Goal: Transaction & Acquisition: Purchase product/service

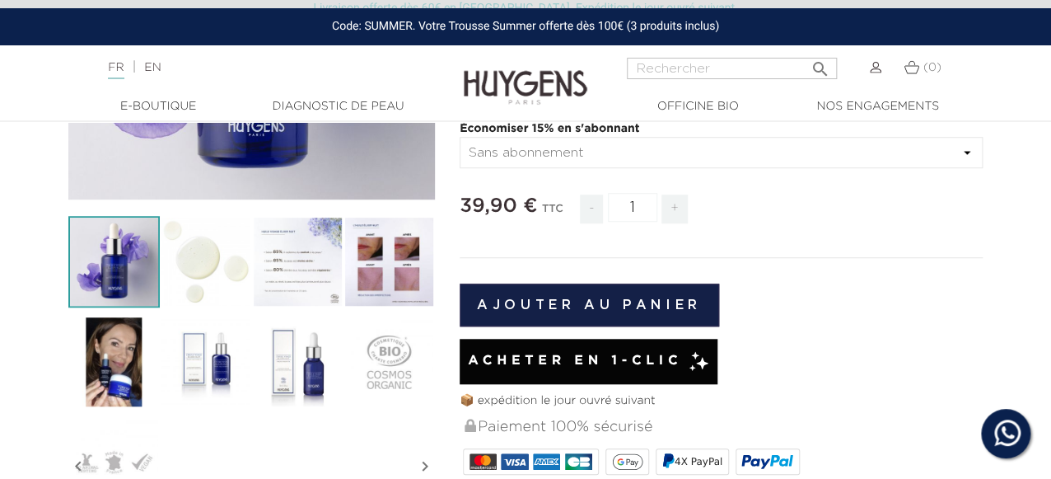
scroll to position [411, 0]
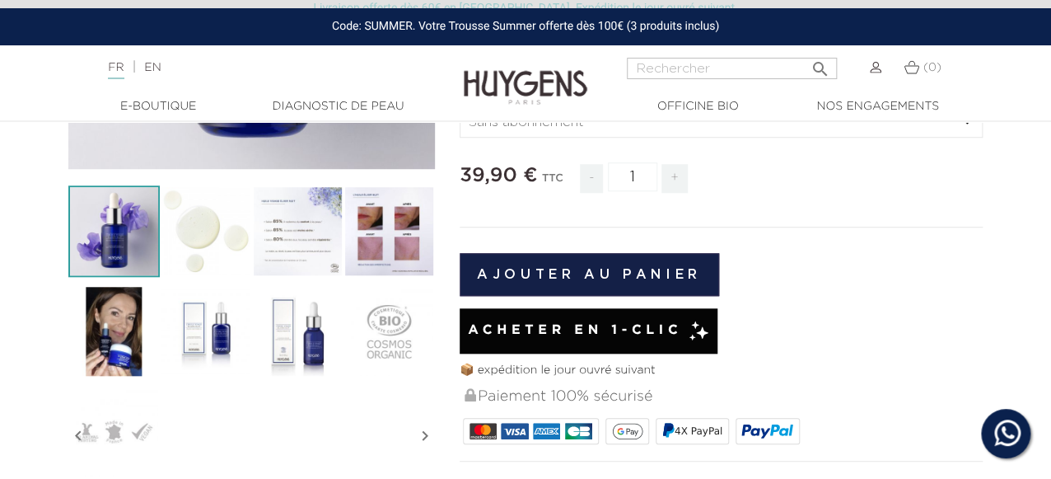
click at [663, 266] on button "Ajouter au panier" at bounding box center [590, 274] width 260 height 43
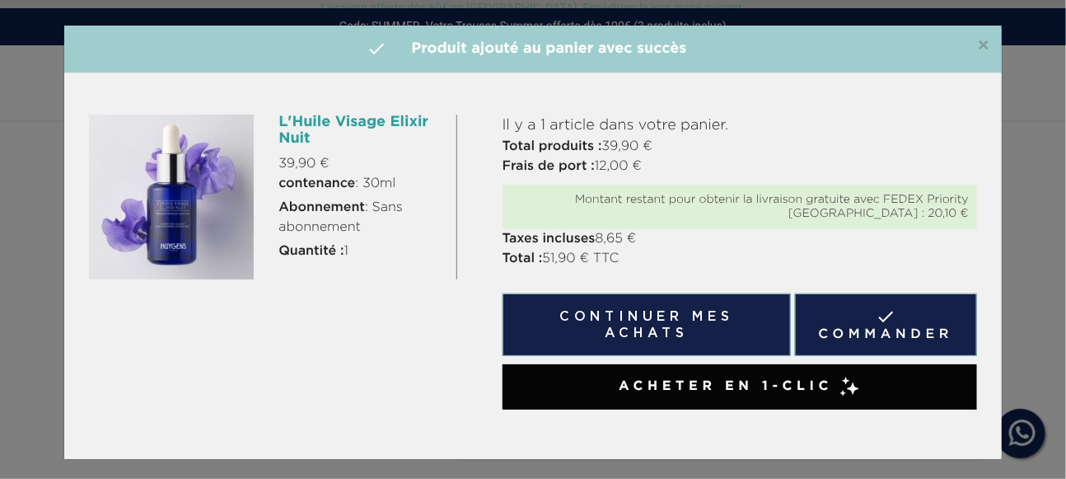
click at [627, 315] on button "Continuer mes achats" at bounding box center [647, 324] width 288 height 63
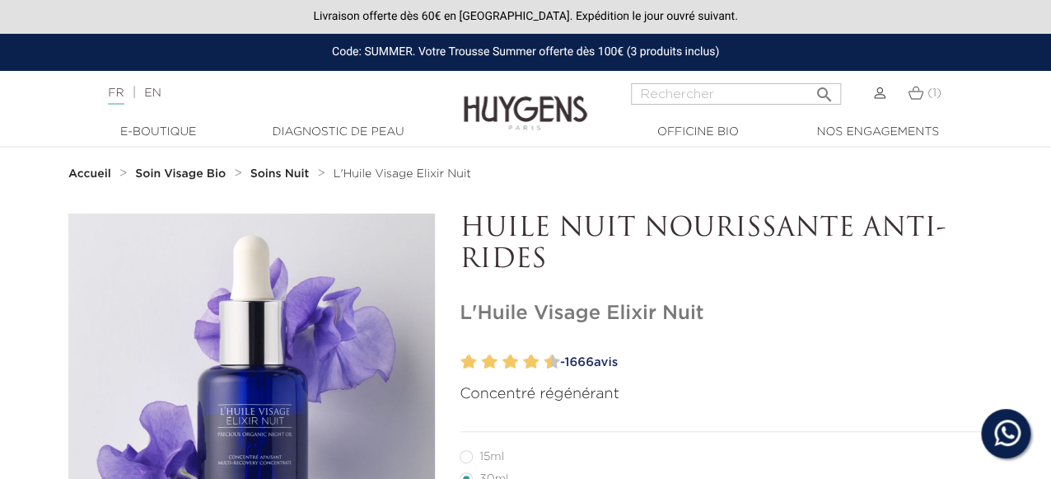
scroll to position [411, 0]
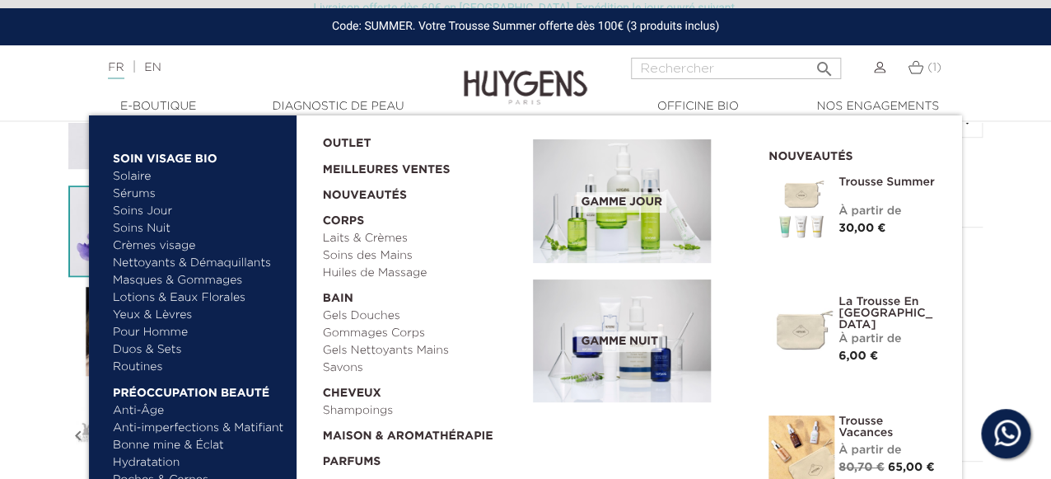
click at [618, 209] on span "Gamme jour" at bounding box center [621, 202] width 89 height 21
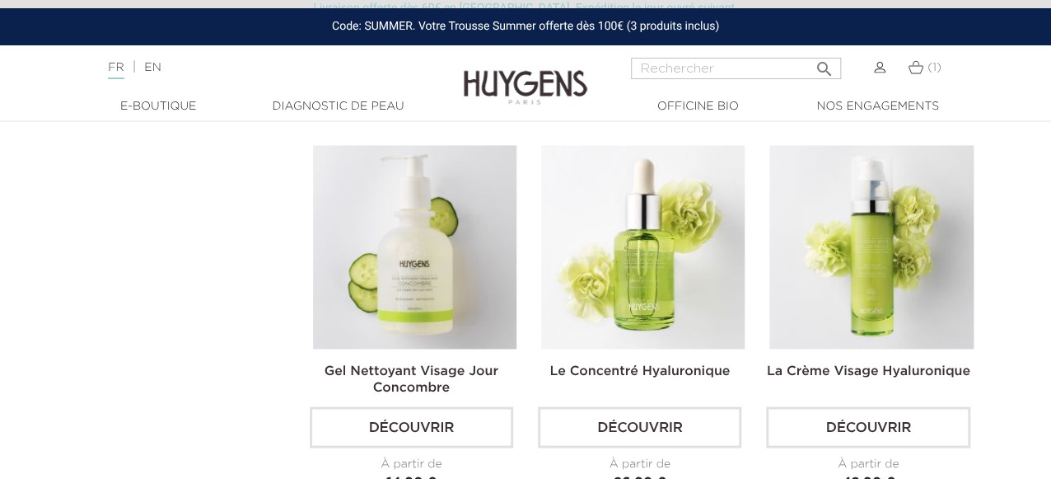
scroll to position [926, 0]
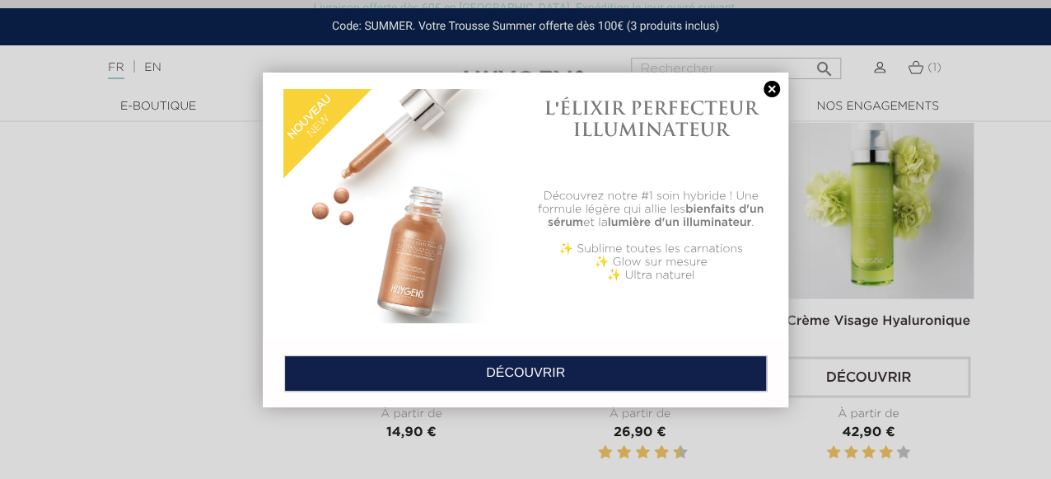
click at [774, 91] on link at bounding box center [772, 89] width 23 height 17
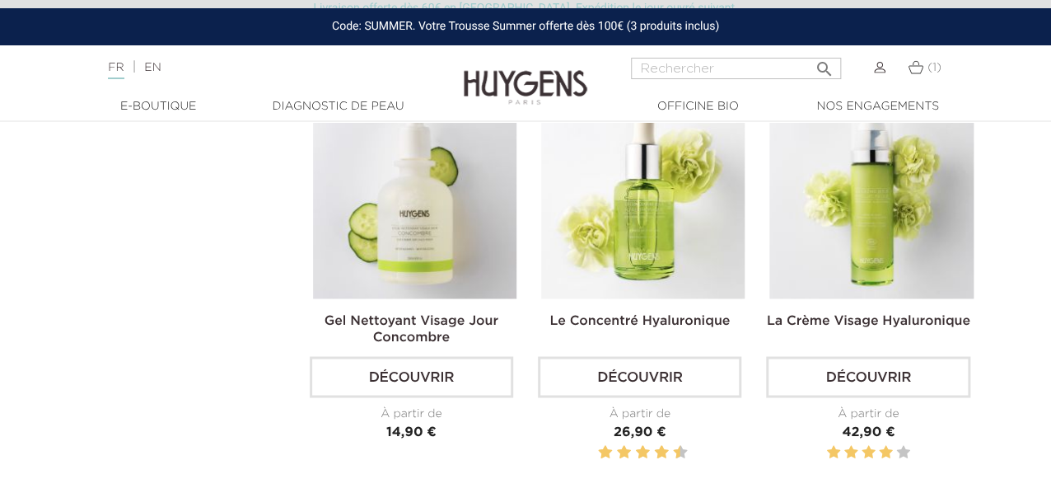
scroll to position [1029, 0]
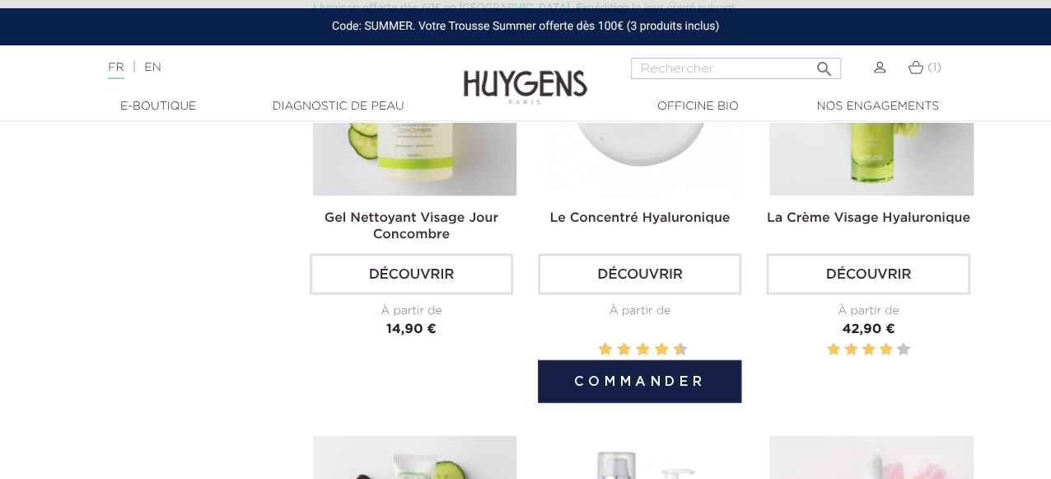
click at [632, 212] on link "Le Concentré Hyaluronique" at bounding box center [640, 217] width 180 height 13
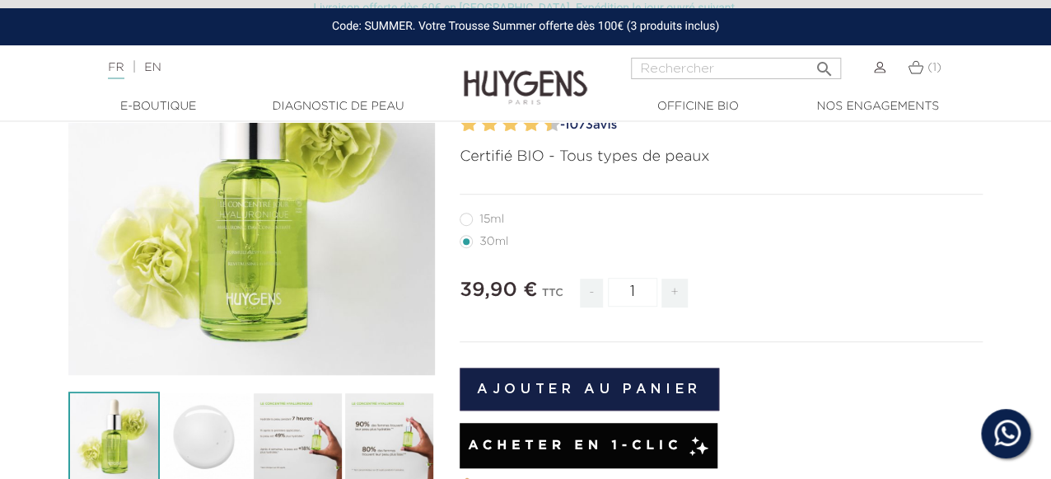
scroll to position [308, 0]
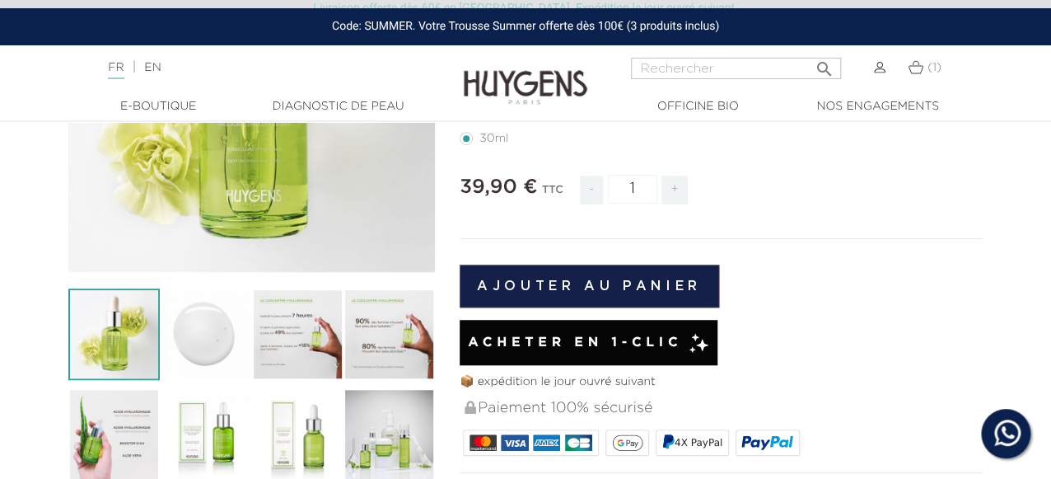
click at [600, 287] on button "Ajouter au panier" at bounding box center [590, 286] width 260 height 43
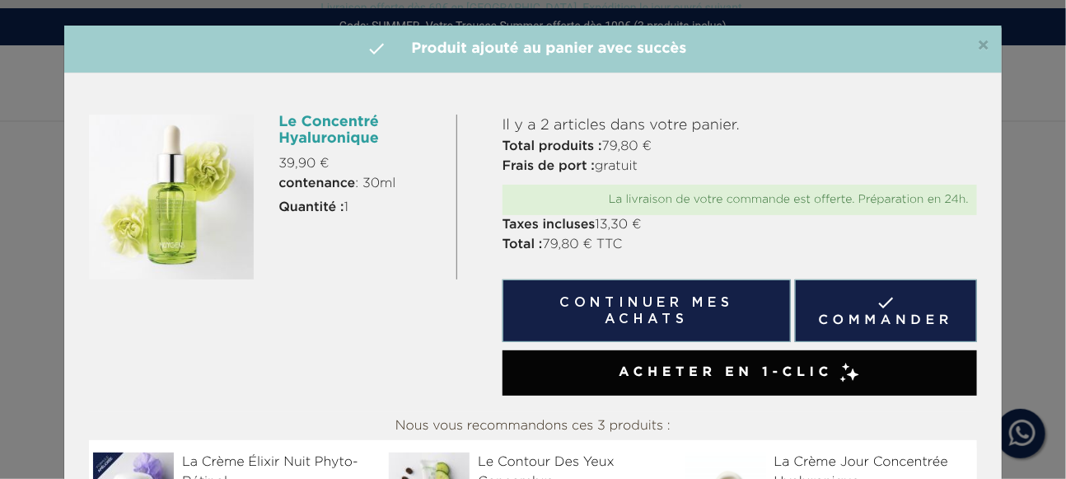
click at [639, 311] on button "Continuer mes achats" at bounding box center [647, 310] width 288 height 63
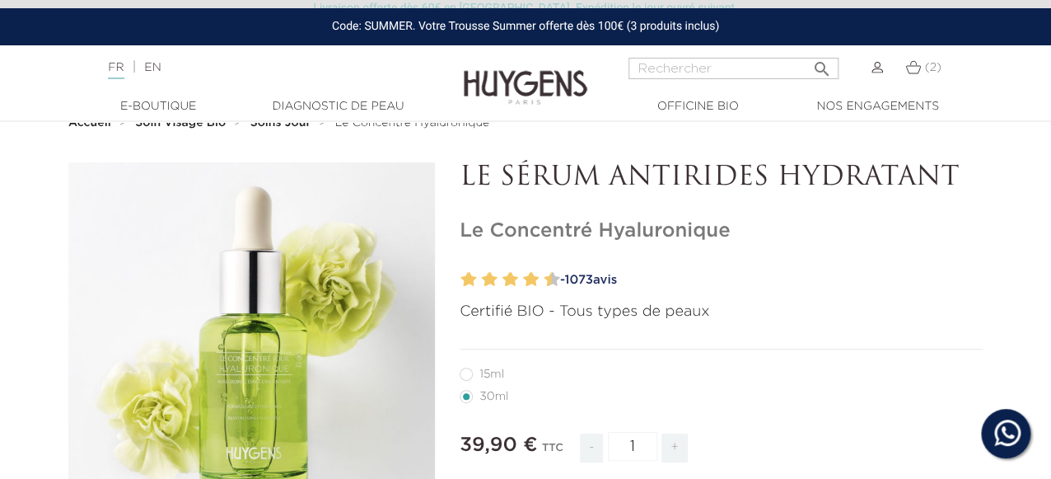
scroll to position [0, 0]
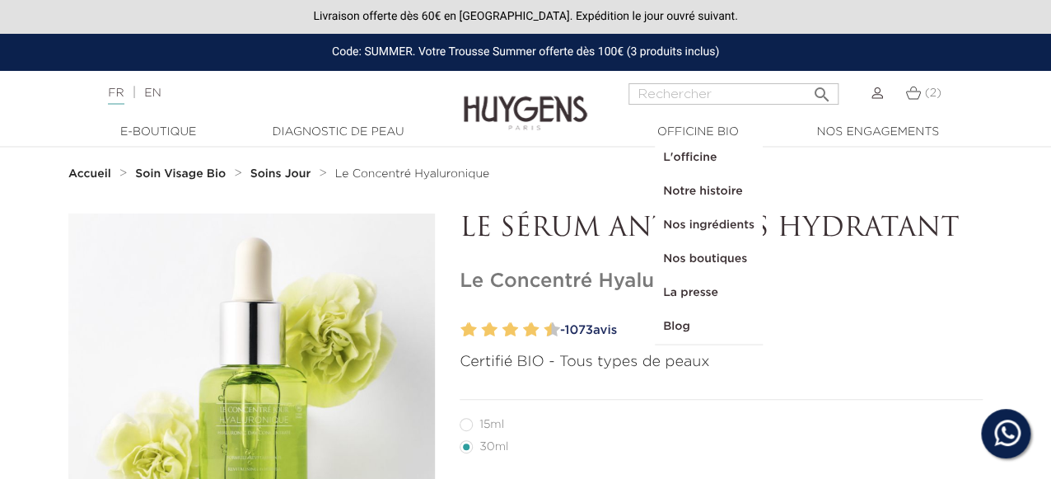
click at [918, 91] on img at bounding box center [914, 93] width 16 height 14
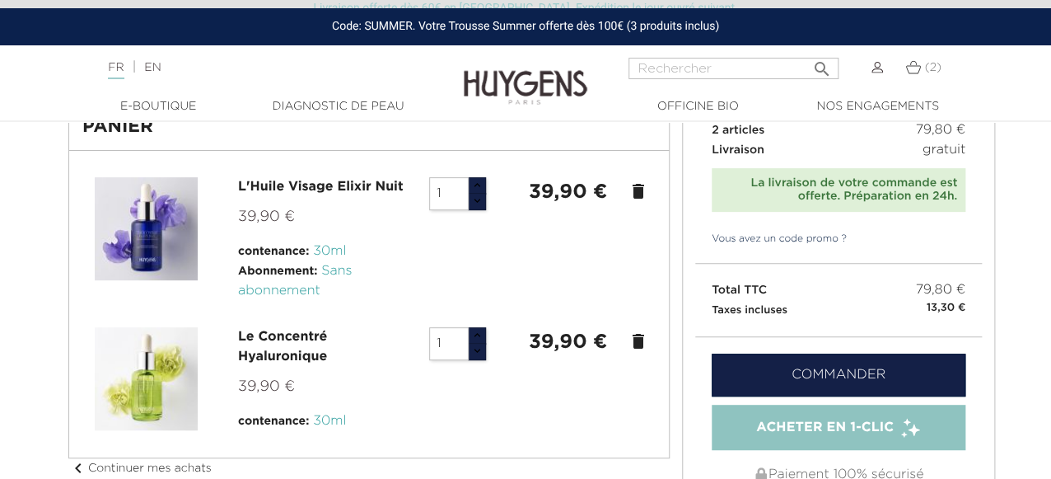
scroll to position [102, 0]
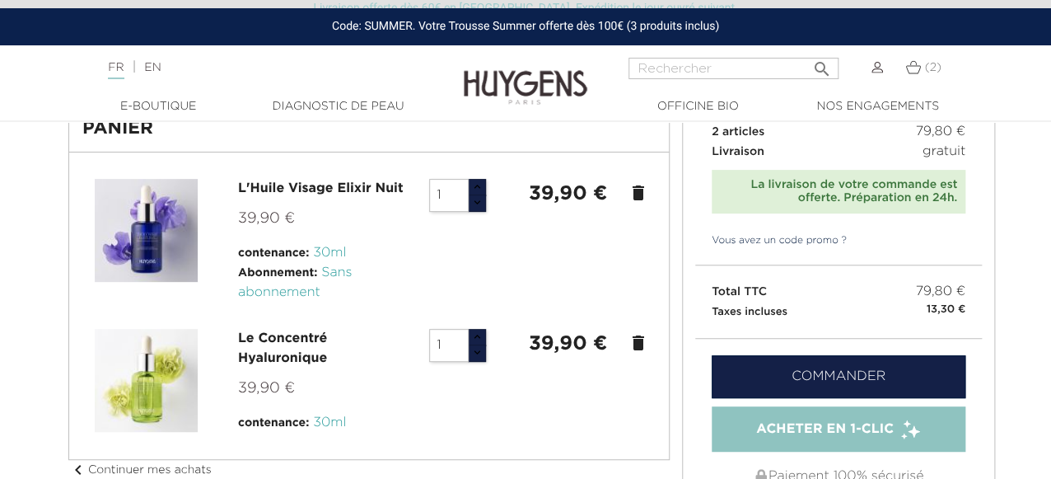
click at [855, 370] on link "Commander" at bounding box center [839, 376] width 254 height 43
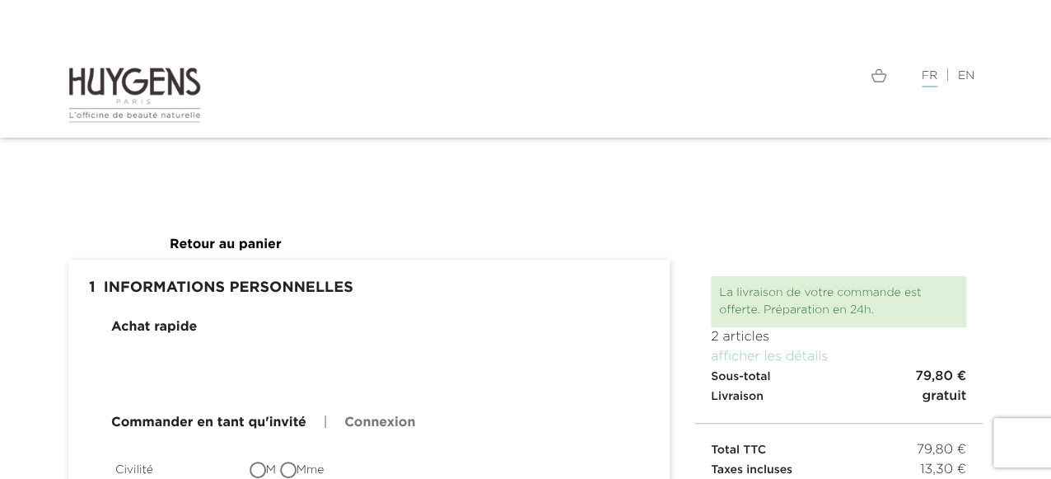
click at [132, 283] on h1 " 1 Informations personnelles mode_edit Modifier" at bounding box center [369, 288] width 577 height 33
click at [146, 282] on h1 " 1 Informations personnelles mode_edit Modifier" at bounding box center [369, 288] width 577 height 33
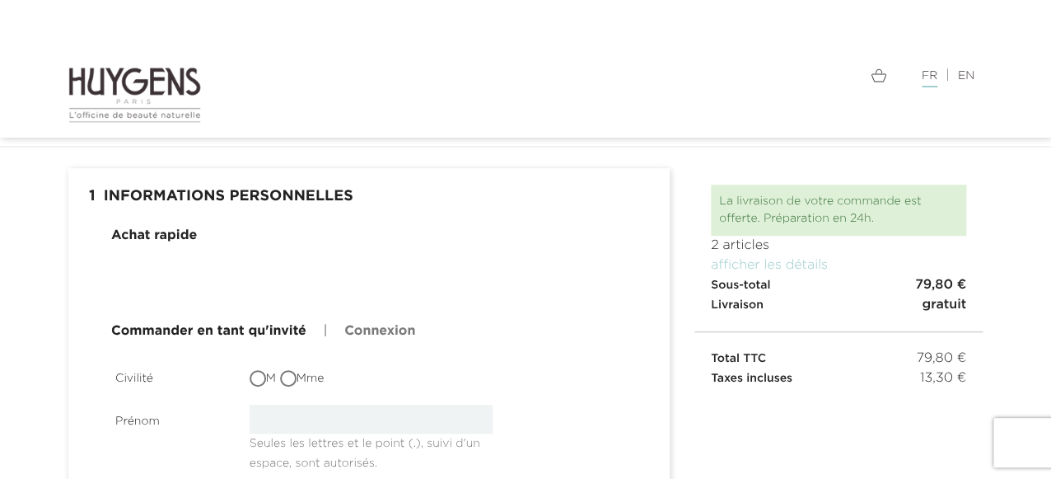
scroll to position [102, 0]
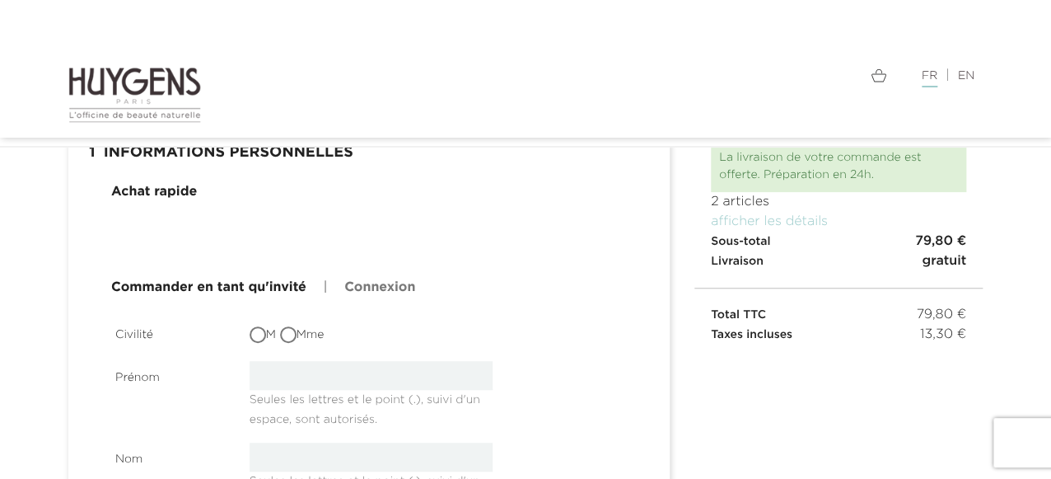
click at [396, 285] on link "Connexion" at bounding box center [379, 288] width 71 height 20
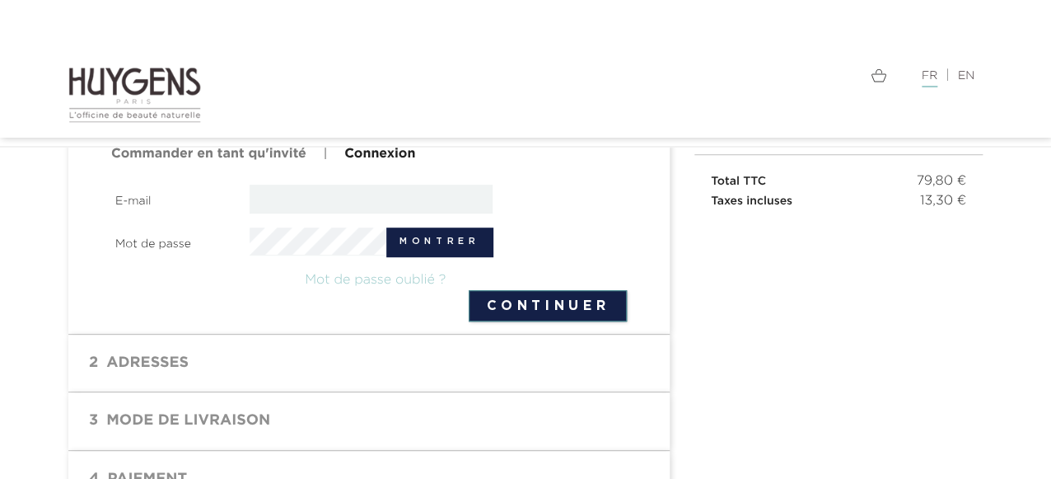
scroll to position [205, 0]
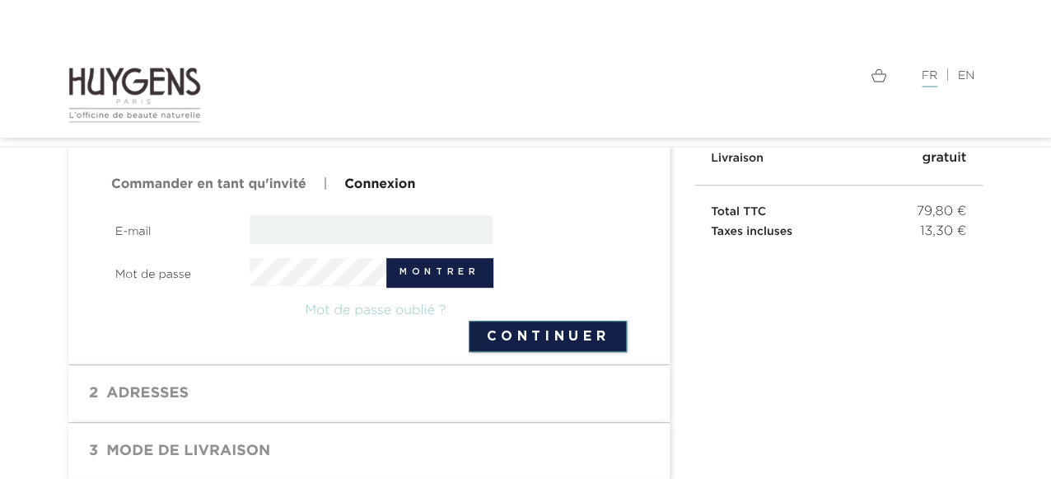
click at [274, 227] on input "email" at bounding box center [372, 229] width 244 height 29
type input "mariefrancecharpentier@gmail.com"
click at [542, 330] on button "Continuer" at bounding box center [548, 336] width 158 height 31
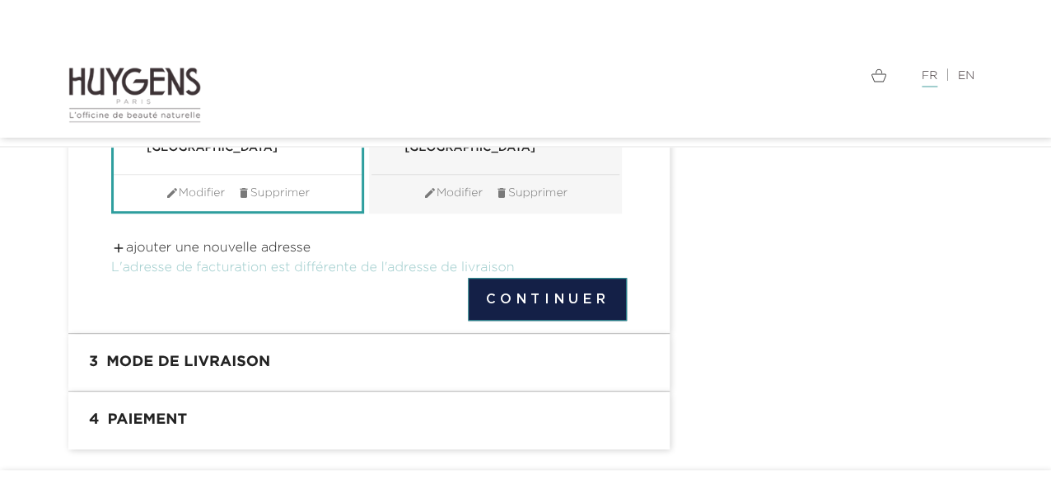
scroll to position [342, 0]
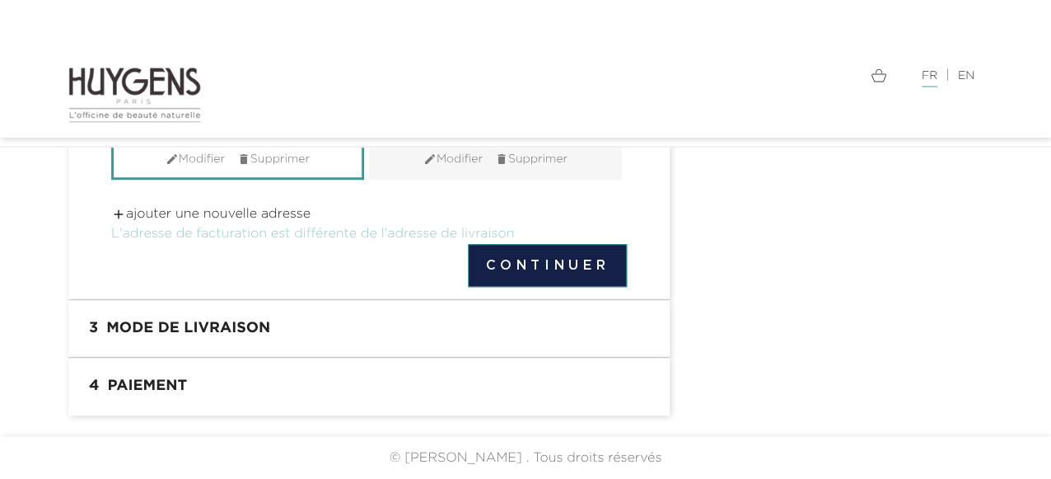
click at [204, 321] on h1 "3 Mode de livraison" at bounding box center [369, 328] width 577 height 33
click at [555, 283] on button "Continuer" at bounding box center [547, 265] width 159 height 43
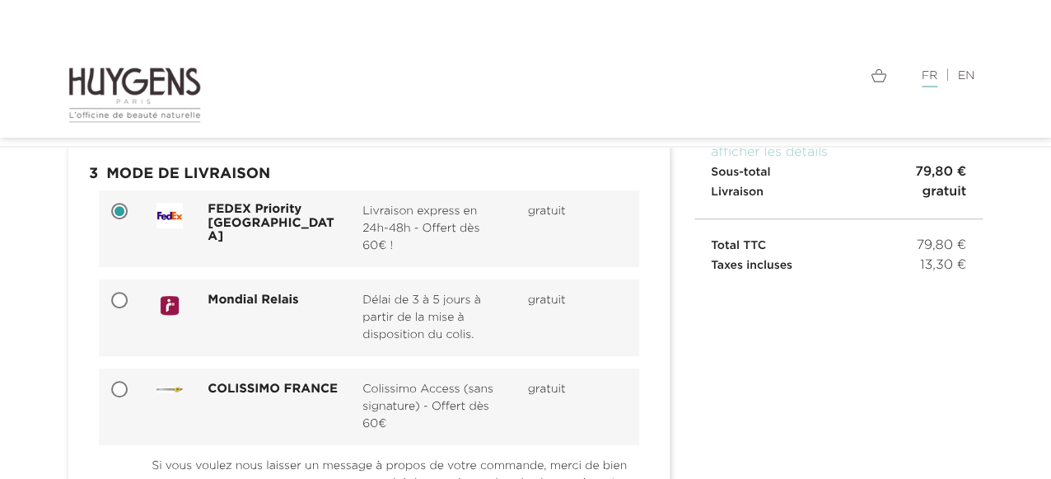
scroll to position [205, 0]
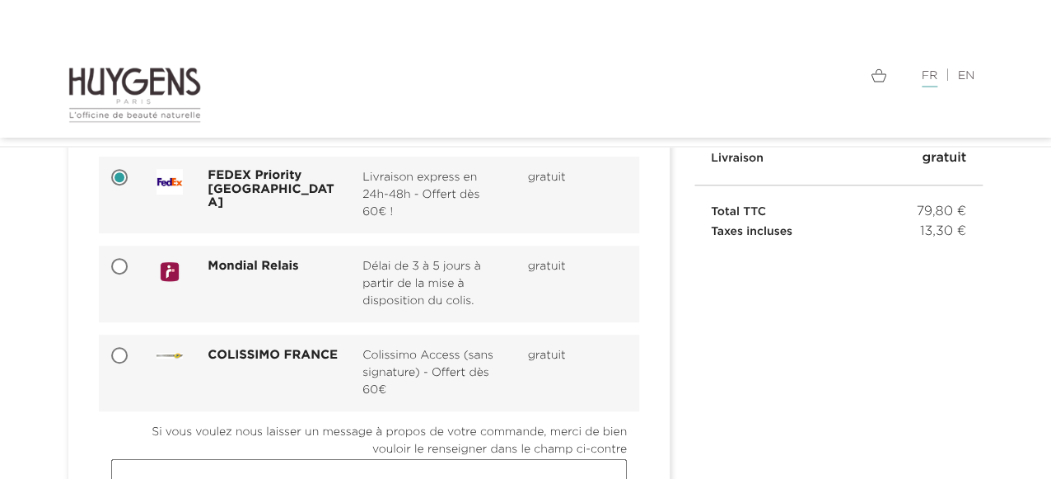
drag, startPoint x: 119, startPoint y: 355, endPoint x: 318, endPoint y: 348, distance: 199.6
click at [119, 355] on input "COLISSIMO FRANCE Colissimo Access (sans signature) - Offert dès 60€ gratuit" at bounding box center [121, 357] width 16 height 16
radio input "true"
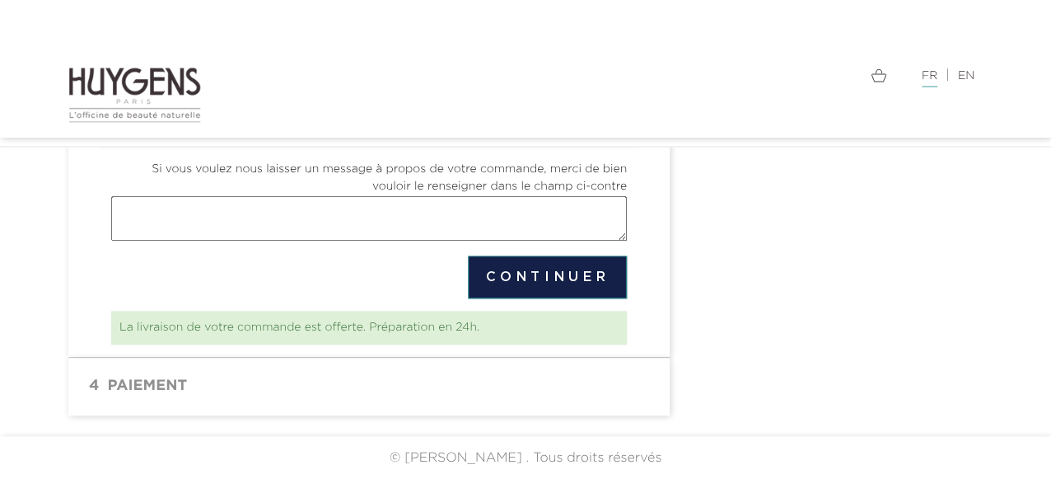
click at [552, 289] on button "Continuer" at bounding box center [547, 276] width 159 height 43
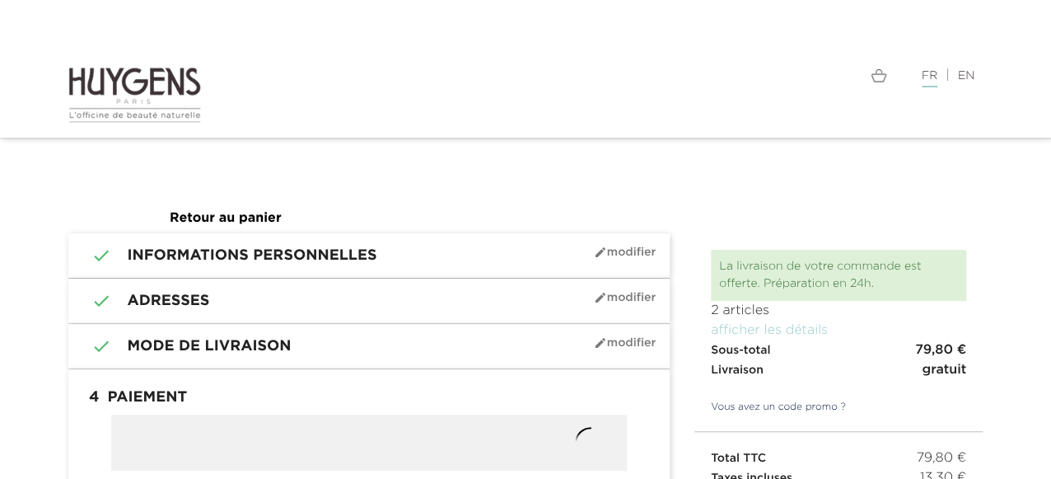
radio input "true"
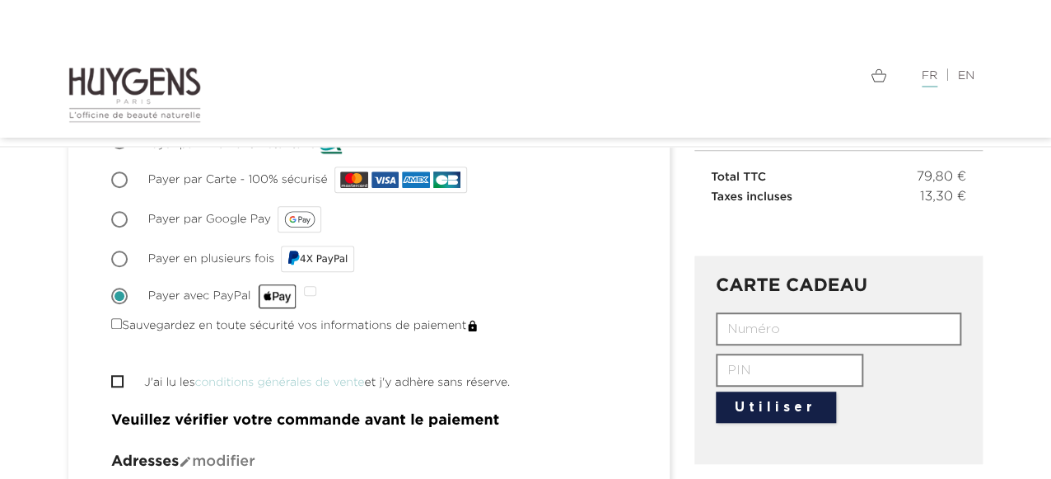
scroll to position [411, 0]
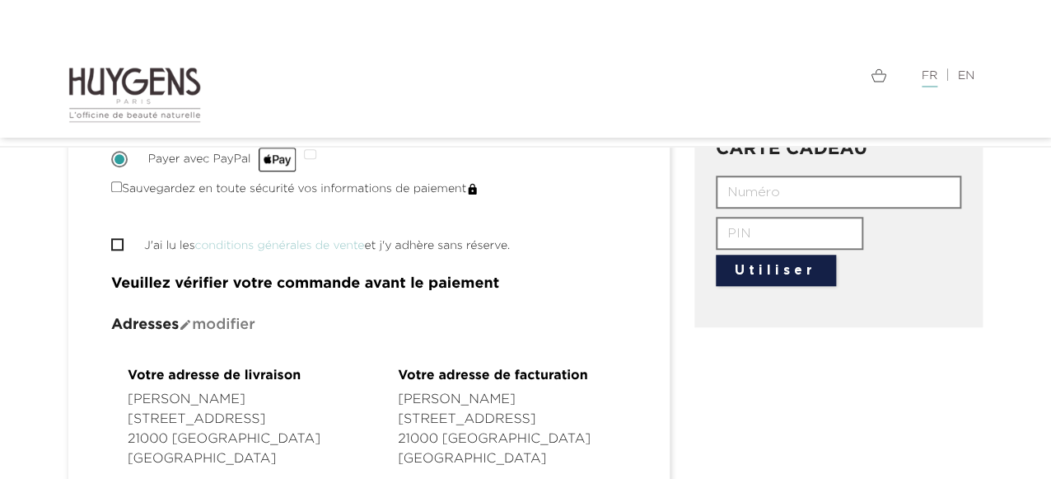
click at [116, 248] on input "J'ai lu les conditions générales de vente et j'y adhère sans réserve." at bounding box center [116, 244] width 11 height 11
checkbox input "true"
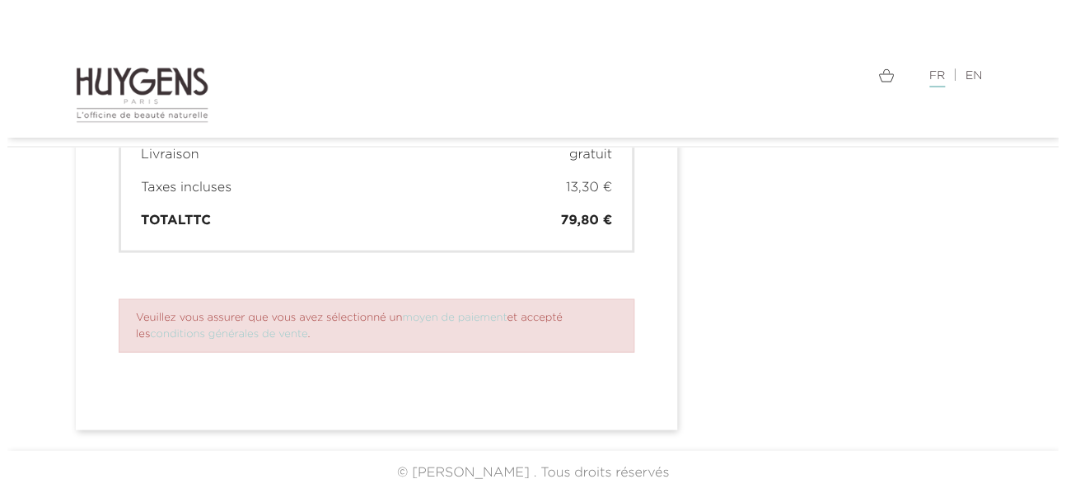
scroll to position [1200, 0]
